Goal: Task Accomplishment & Management: Use online tool/utility

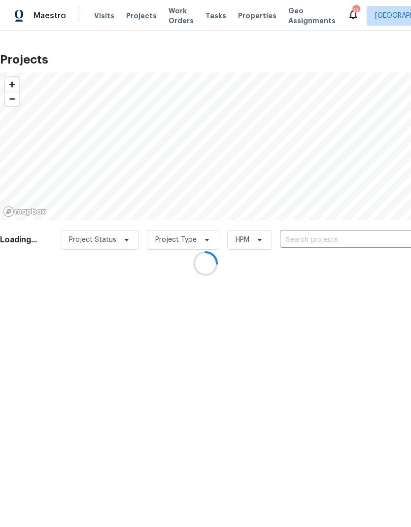
click at [356, 234] on div at bounding box center [205, 263] width 411 height 527
click at [343, 242] on div at bounding box center [205, 263] width 411 height 527
click at [341, 234] on div at bounding box center [205, 263] width 411 height 527
click at [349, 238] on div at bounding box center [205, 263] width 411 height 527
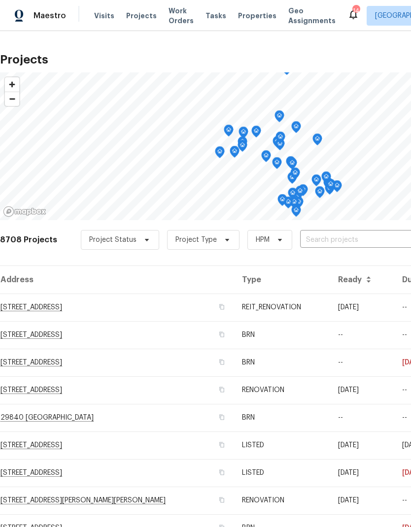
click at [350, 237] on input "text" at bounding box center [356, 240] width 113 height 15
type input "24 bella"
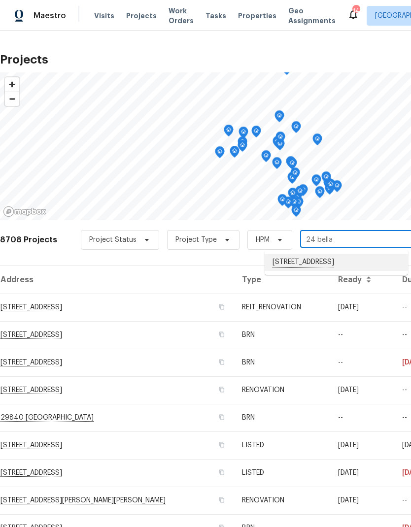
click at [355, 267] on li "[STREET_ADDRESS]" at bounding box center [336, 262] width 143 height 17
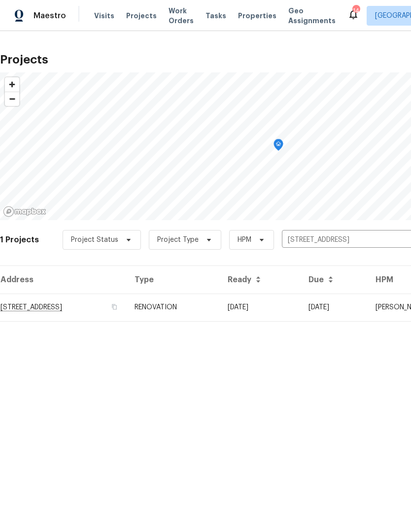
click at [301, 305] on td "[DATE]" at bounding box center [260, 308] width 81 height 28
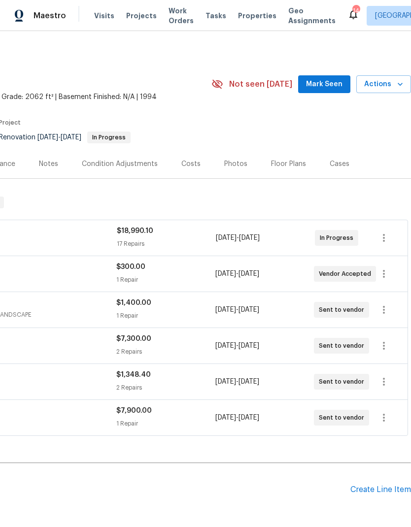
scroll to position [0, 146]
click at [387, 381] on icon "button" at bounding box center [384, 382] width 12 height 12
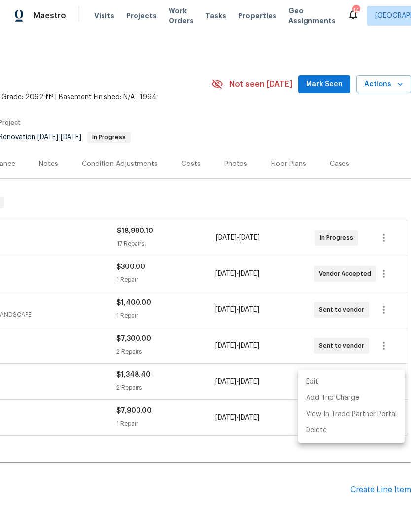
click at [352, 380] on li "Edit" at bounding box center [351, 382] width 106 height 16
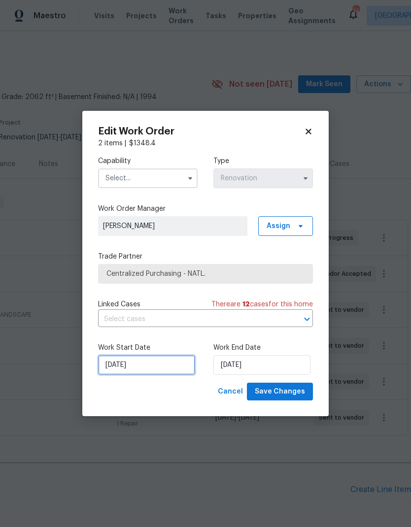
click at [178, 363] on input "[DATE]" at bounding box center [146, 365] width 97 height 20
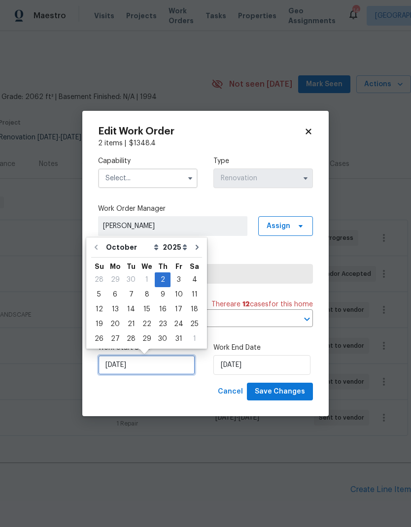
scroll to position [4, 0]
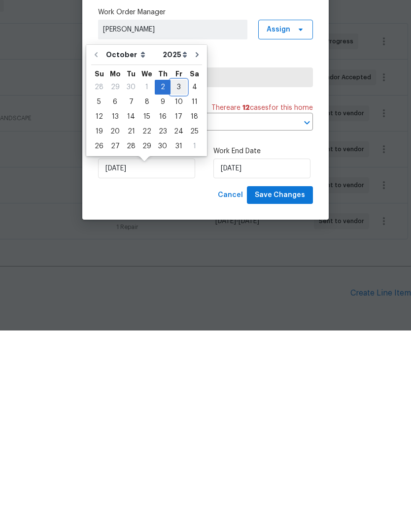
click at [175, 277] on div "3" at bounding box center [179, 284] width 16 height 14
type input "[DATE]"
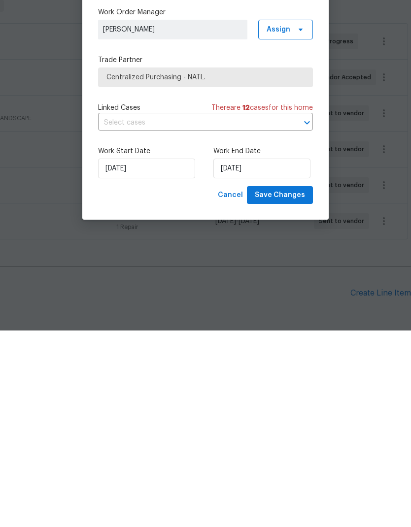
scroll to position [39, 0]
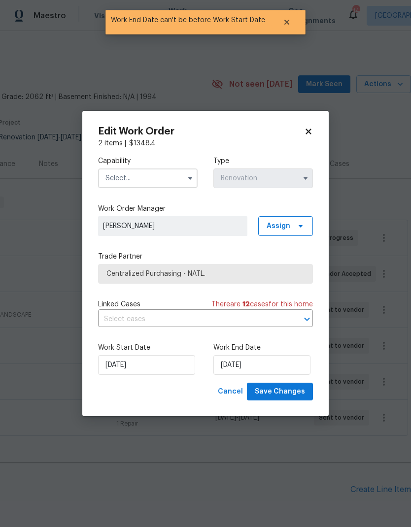
click at [169, 169] on input "text" at bounding box center [148, 179] width 100 height 20
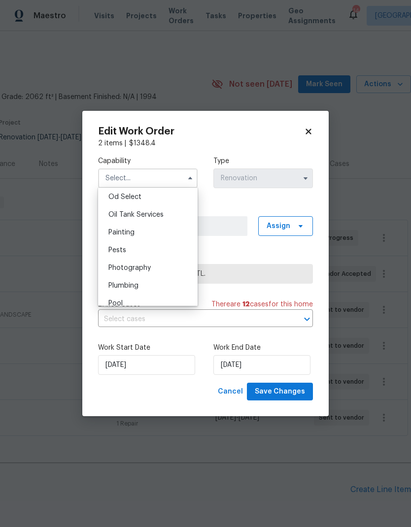
scroll to position [792, 0]
click at [165, 235] on div "Painting" at bounding box center [148, 235] width 95 height 18
type input "Painting"
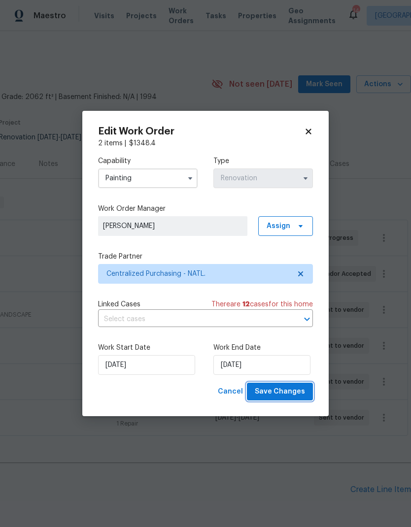
click at [294, 390] on span "Save Changes" at bounding box center [280, 392] width 50 height 12
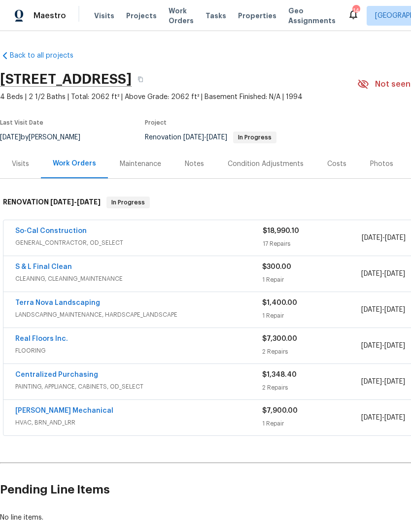
scroll to position [0, 0]
click at [98, 346] on span "FLOORING" at bounding box center [138, 351] width 247 height 10
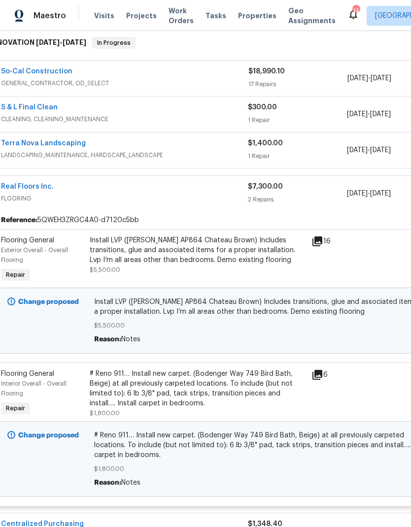
scroll to position [160, 13]
